Goal: Task Accomplishment & Management: Complete application form

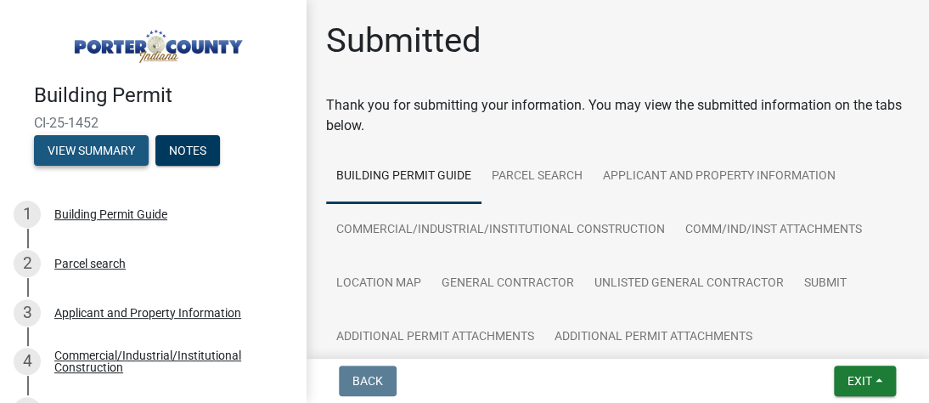
click at [93, 153] on button "View Summary" at bounding box center [91, 150] width 115 height 31
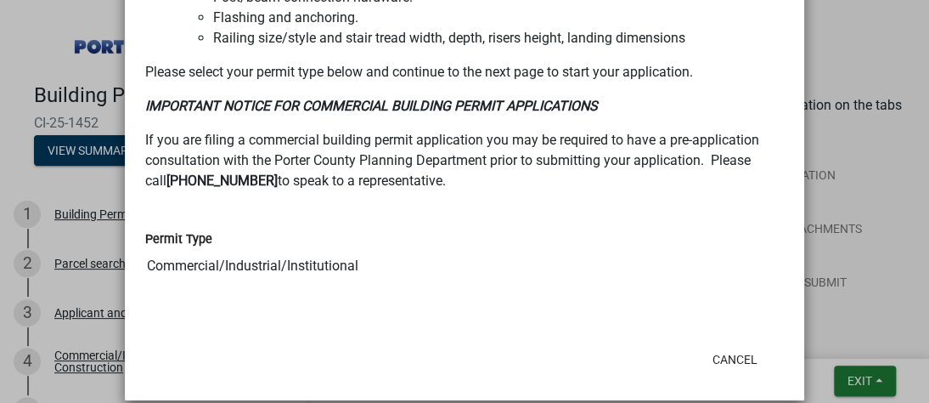
scroll to position [1710, 0]
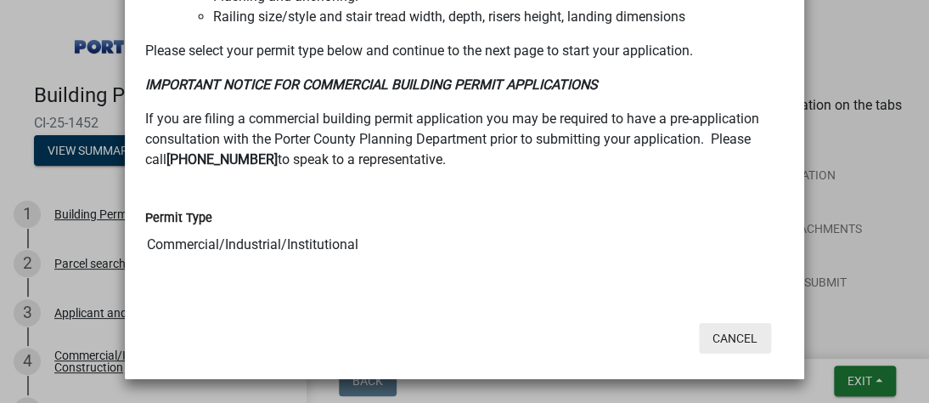
click at [727, 338] on button "Cancel" at bounding box center [735, 338] width 72 height 31
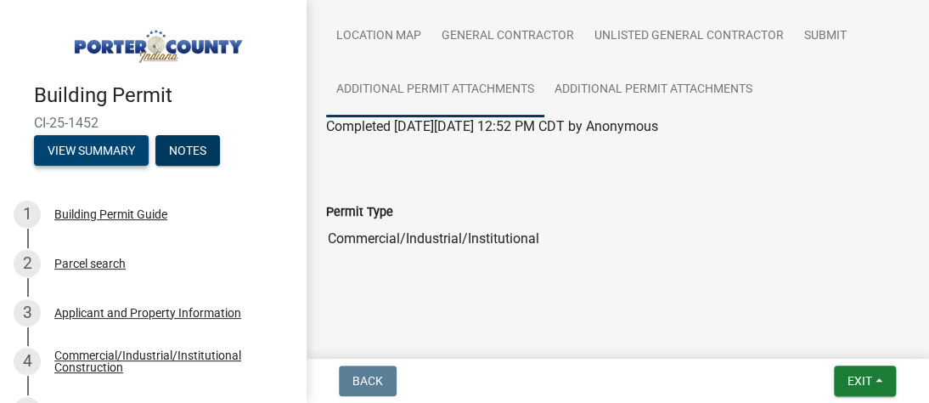
scroll to position [251, 0]
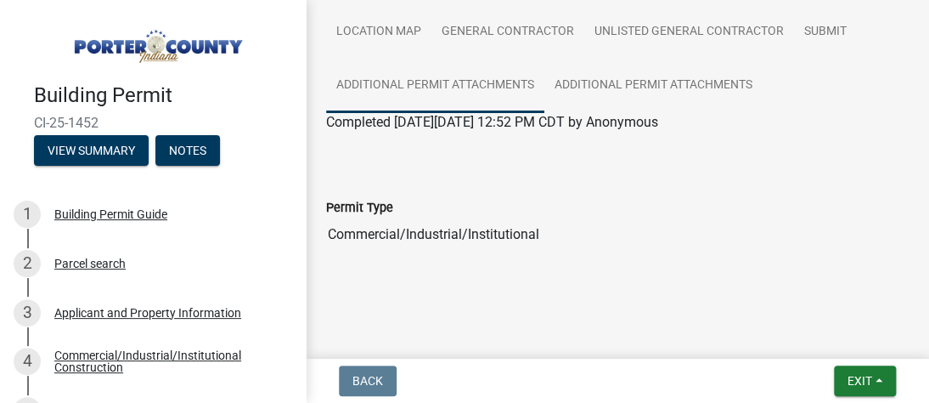
click at [469, 82] on link "Additional Permit Attachments" at bounding box center [435, 86] width 218 height 54
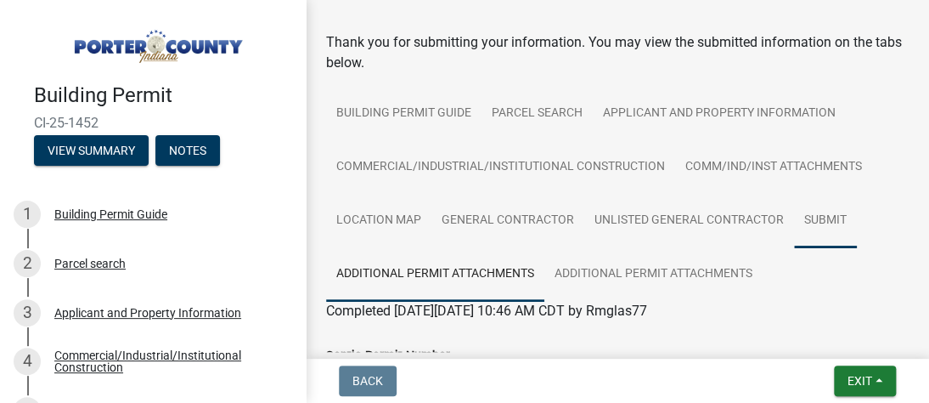
scroll to position [64, 0]
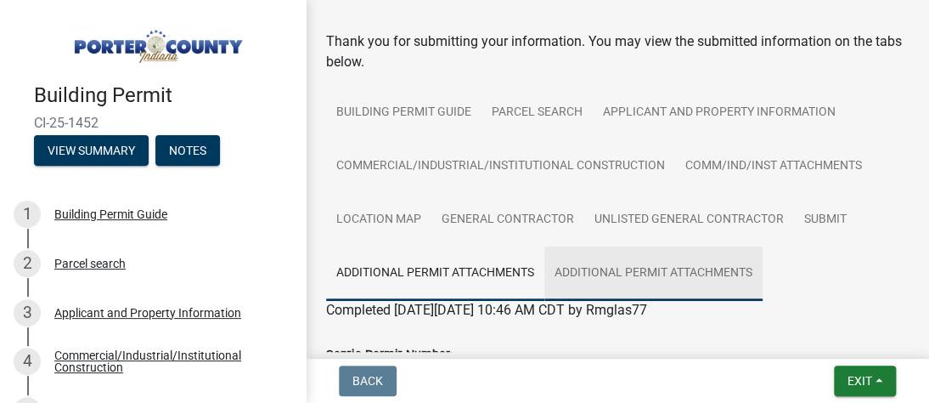
click at [714, 274] on link "Additional Permit Attachments" at bounding box center [654, 273] width 218 height 54
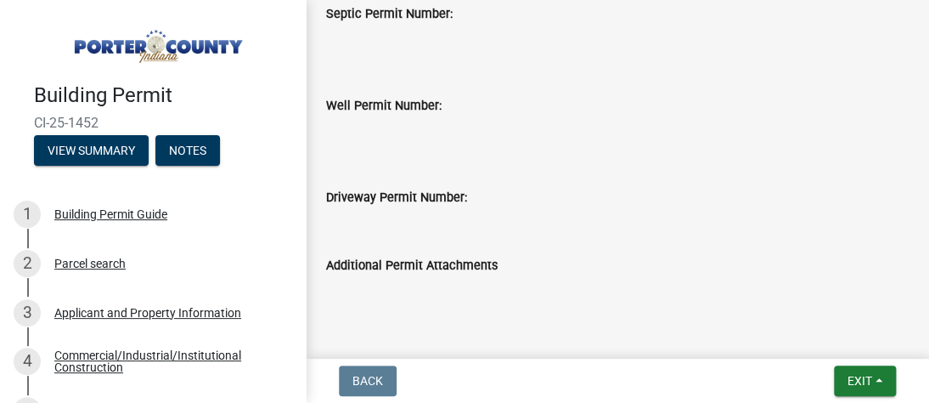
scroll to position [441, 0]
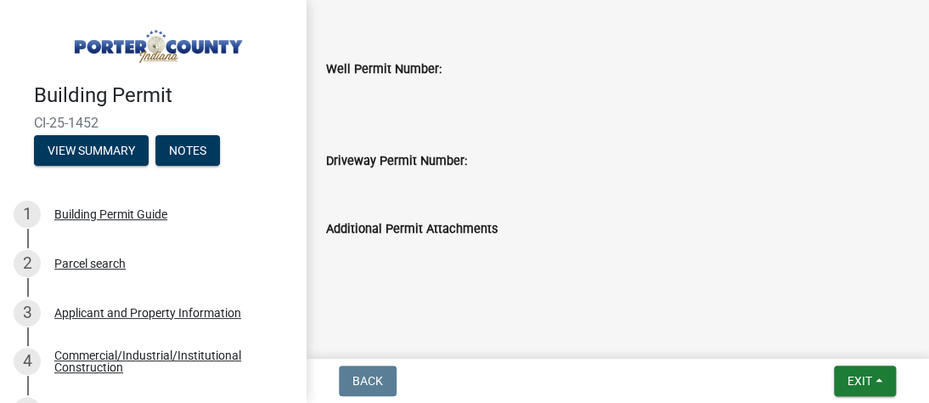
click at [411, 229] on label "Additional Permit Attachments" at bounding box center [412, 229] width 172 height 12
click at [409, 168] on div "Driveway Permit Number:" at bounding box center [617, 160] width 583 height 20
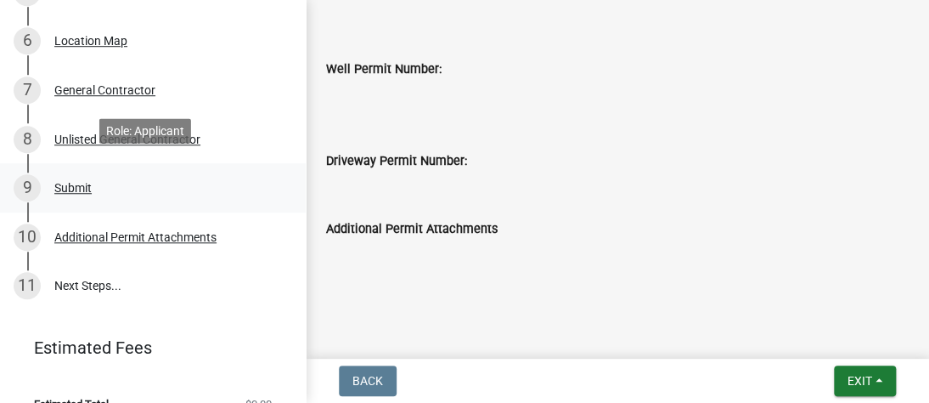
scroll to position [425, 0]
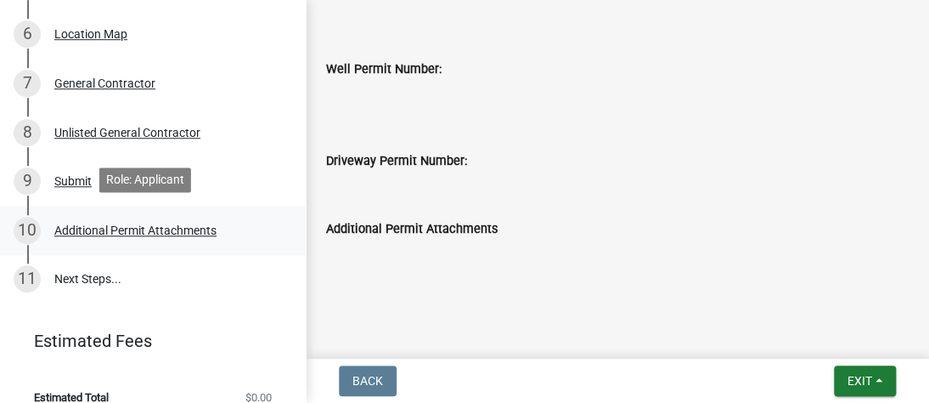
click at [169, 224] on div "Additional Permit Attachments" at bounding box center [135, 230] width 162 height 12
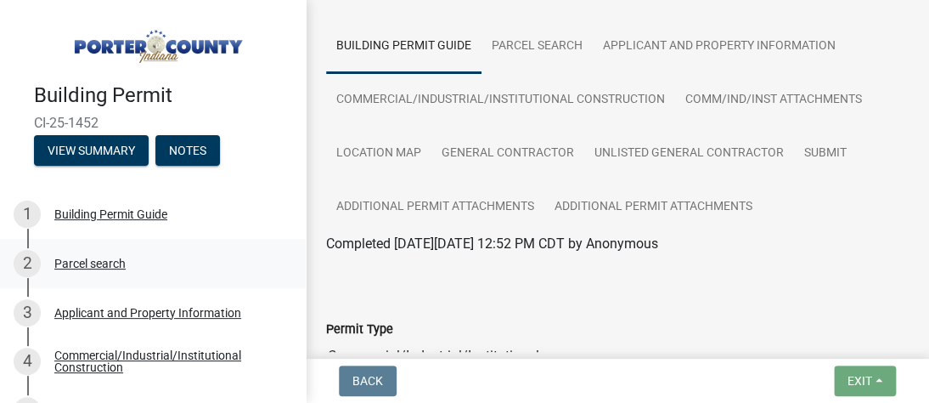
scroll to position [60, 0]
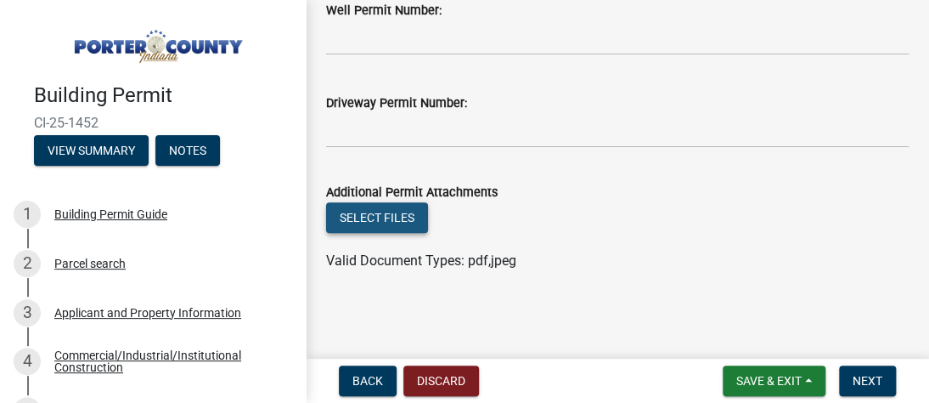
click at [409, 218] on button "Select files" at bounding box center [377, 217] width 102 height 31
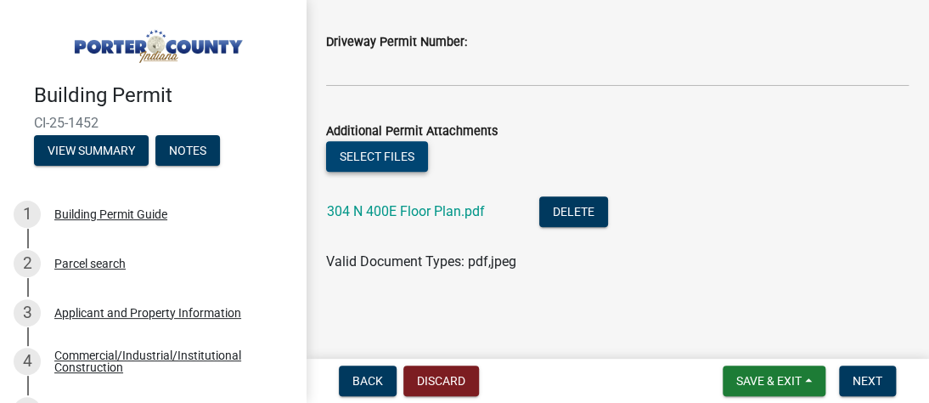
scroll to position [274, 0]
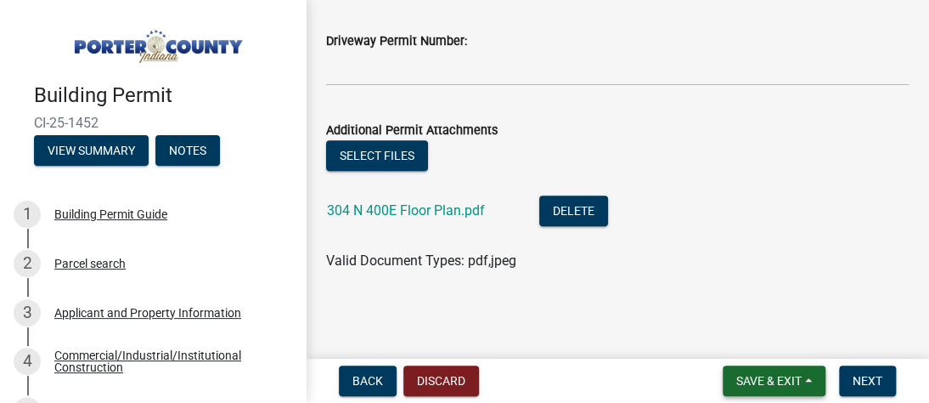
click at [762, 380] on span "Save & Exit" at bounding box center [768, 381] width 65 height 14
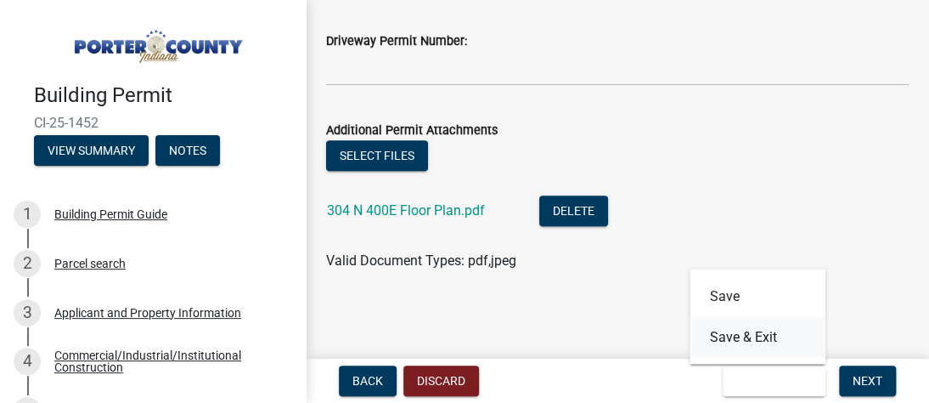
click at [724, 338] on button "Save & Exit" at bounding box center [758, 336] width 136 height 41
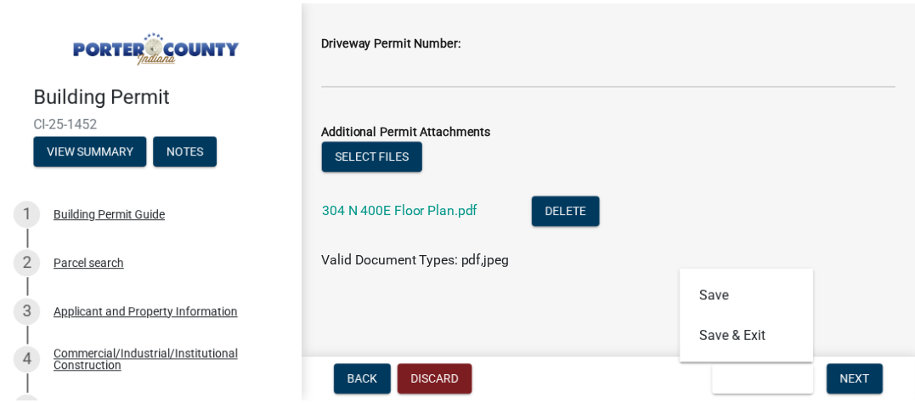
scroll to position [0, 0]
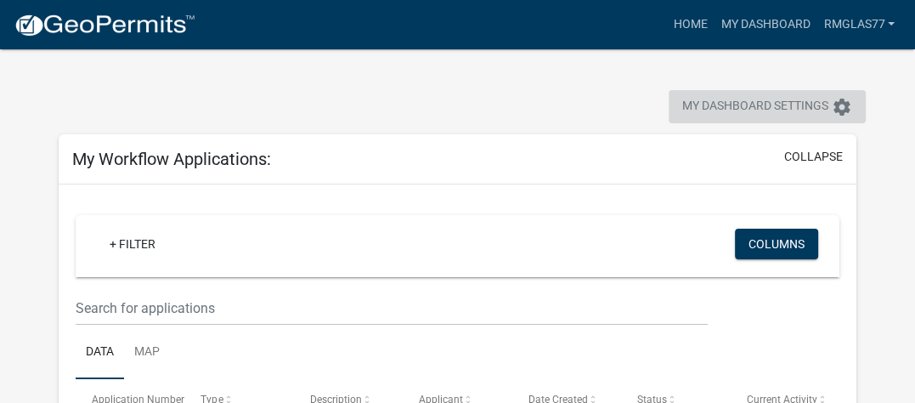
click at [762, 110] on span "My Dashboard Settings" at bounding box center [755, 107] width 146 height 20
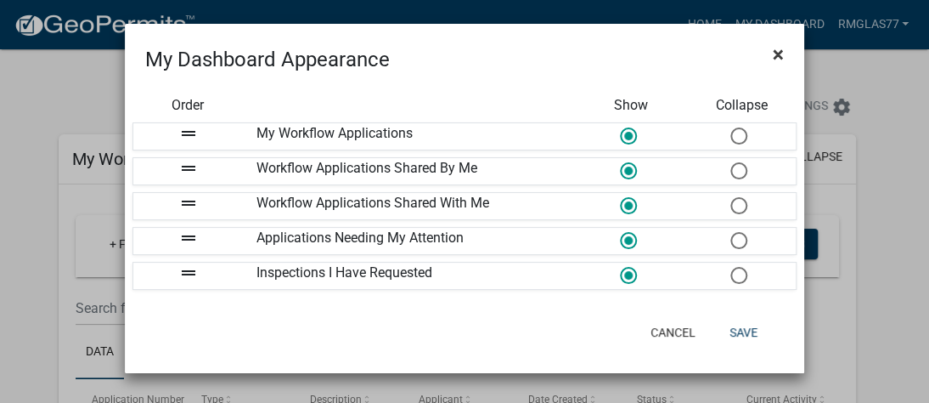
click at [778, 54] on span "×" at bounding box center [778, 54] width 11 height 24
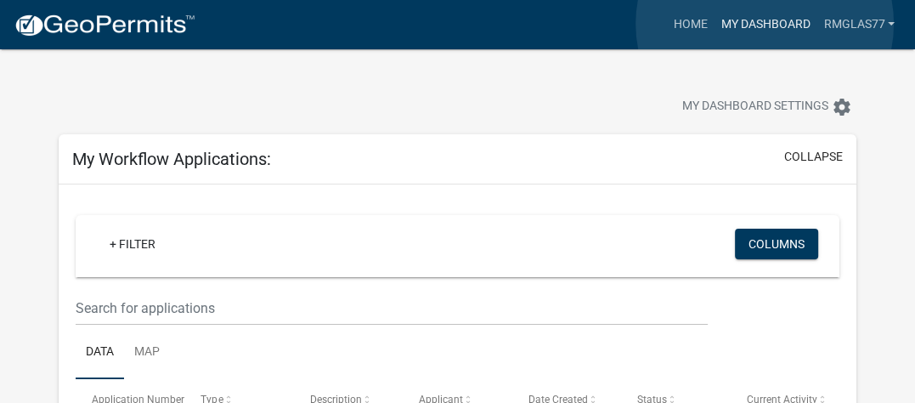
click at [765, 24] on link "My Dashboard" at bounding box center [765, 24] width 103 height 32
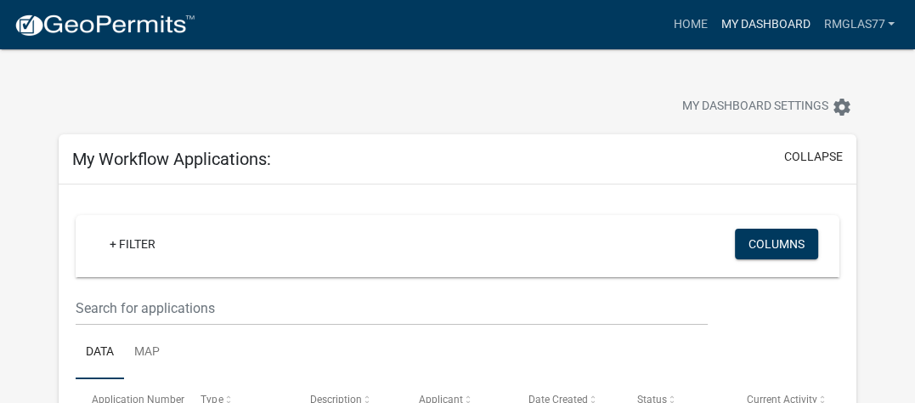
click at [758, 25] on link "My Dashboard" at bounding box center [765, 24] width 103 height 32
click at [755, 27] on link "My Dashboard" at bounding box center [765, 24] width 103 height 32
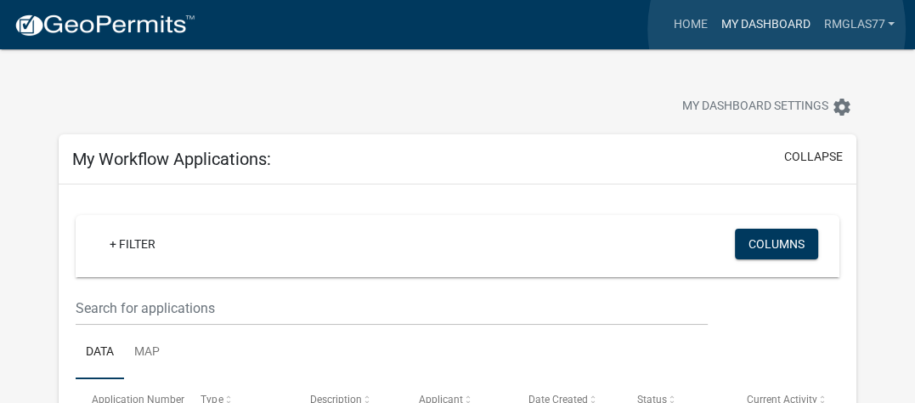
click at [776, 29] on link "My Dashboard" at bounding box center [765, 24] width 103 height 32
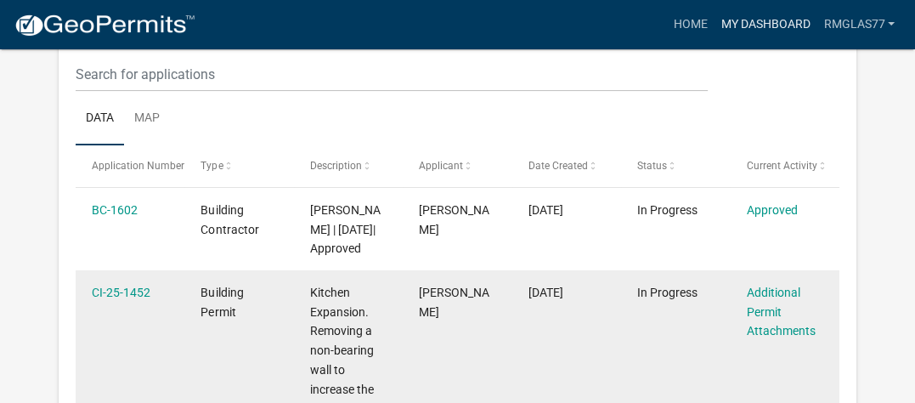
scroll to position [255, 0]
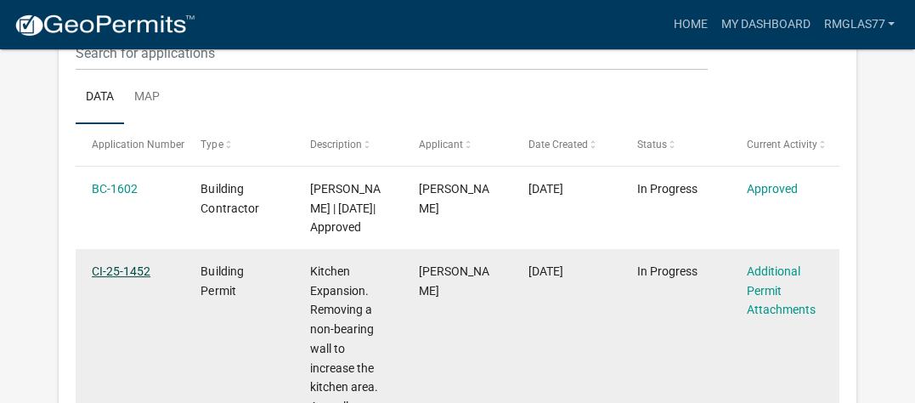
click at [139, 268] on link "CI-25-1452" at bounding box center [121, 271] width 59 height 14
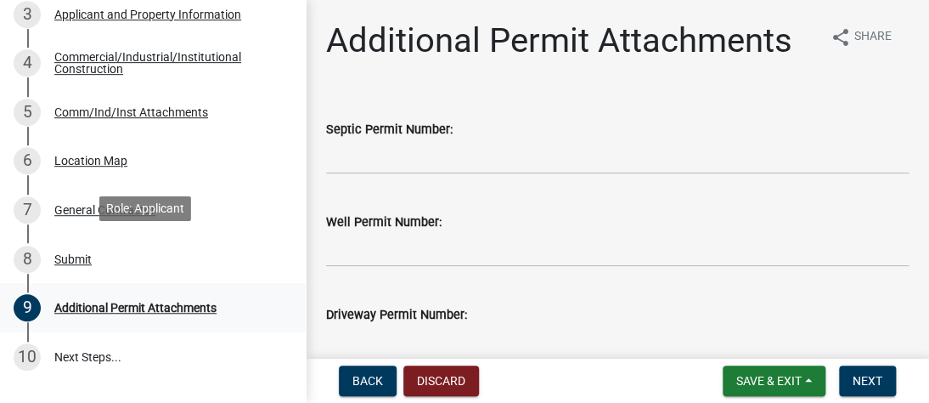
scroll to position [319, 0]
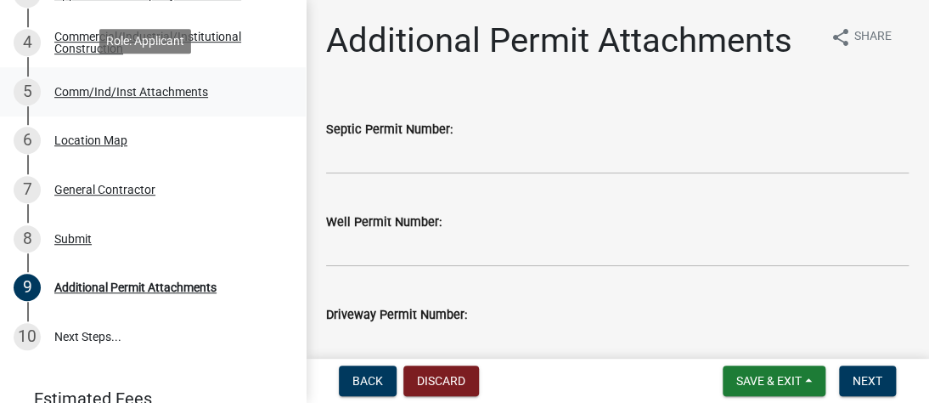
click at [180, 90] on div "Comm/Ind/Inst Attachments" at bounding box center [131, 92] width 154 height 12
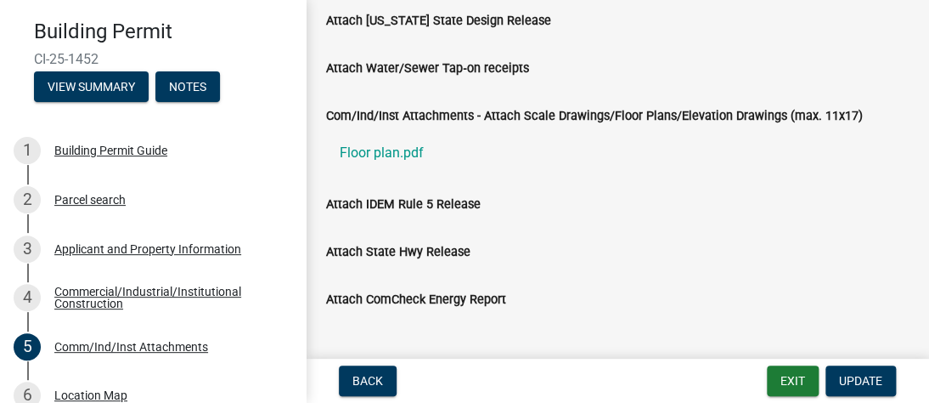
scroll to position [0, 0]
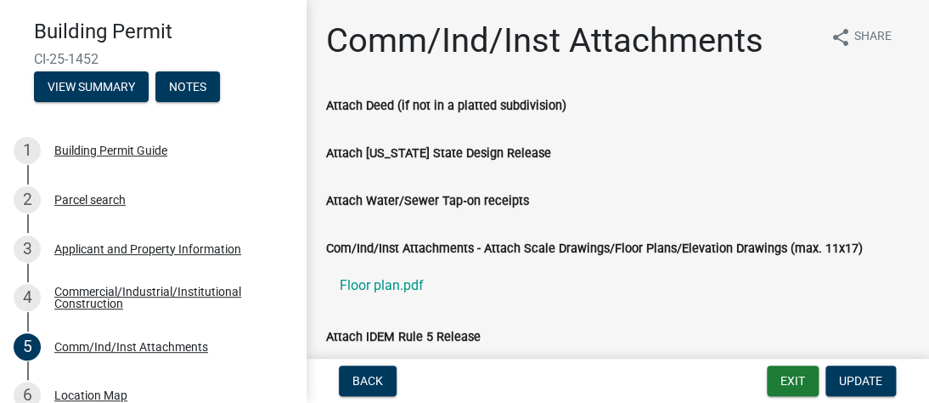
drag, startPoint x: 116, startPoint y: 51, endPoint x: 31, endPoint y: 59, distance: 86.1
click at [31, 59] on div "Building Permit CI-25-1452 View Summary Notes" at bounding box center [153, 56] width 279 height 100
copy span "CI-25-1452"
